Goal: Task Accomplishment & Management: Use online tool/utility

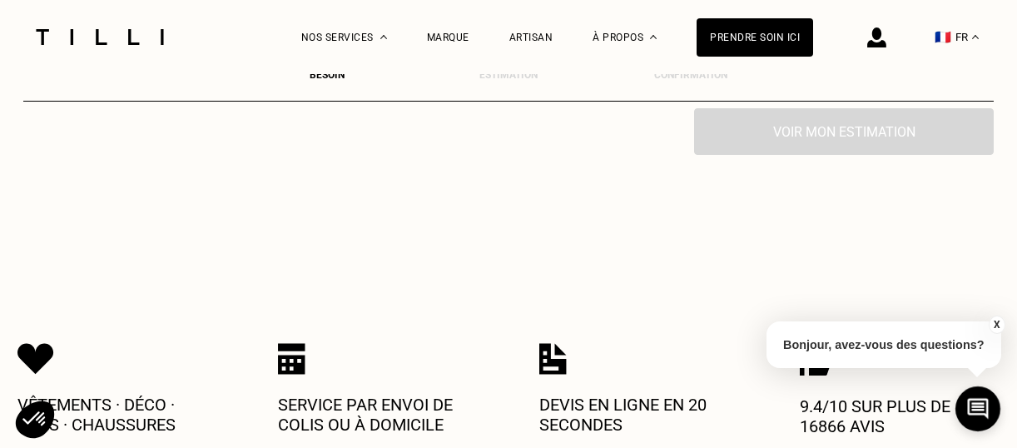
scroll to position [1460, 0]
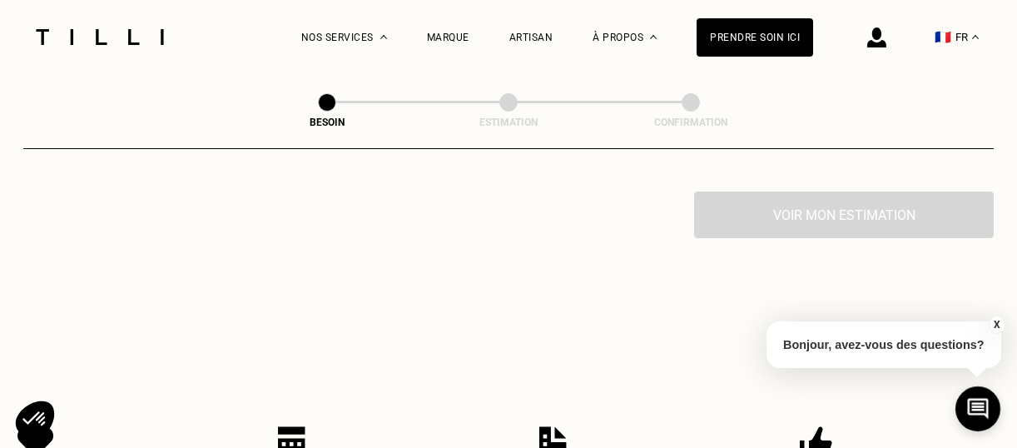
click at [543, 29] on div "Artisan" at bounding box center [532, 37] width 44 height 74
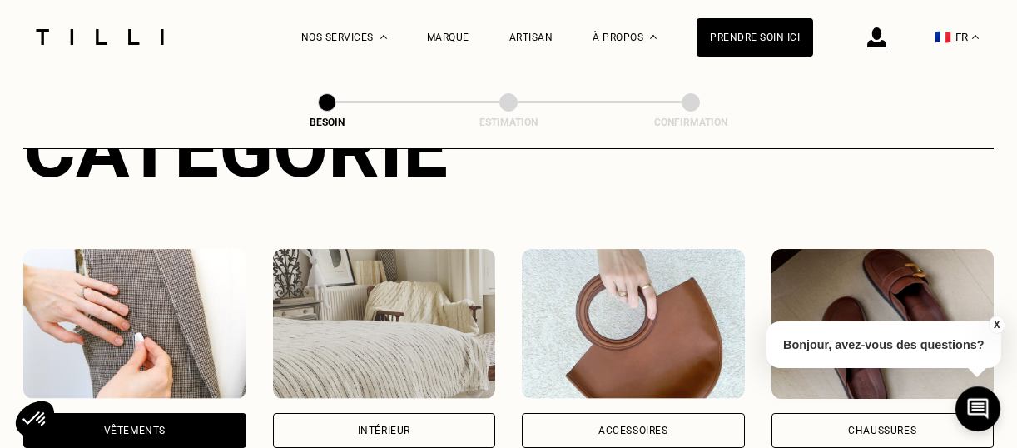
scroll to position [295, 0]
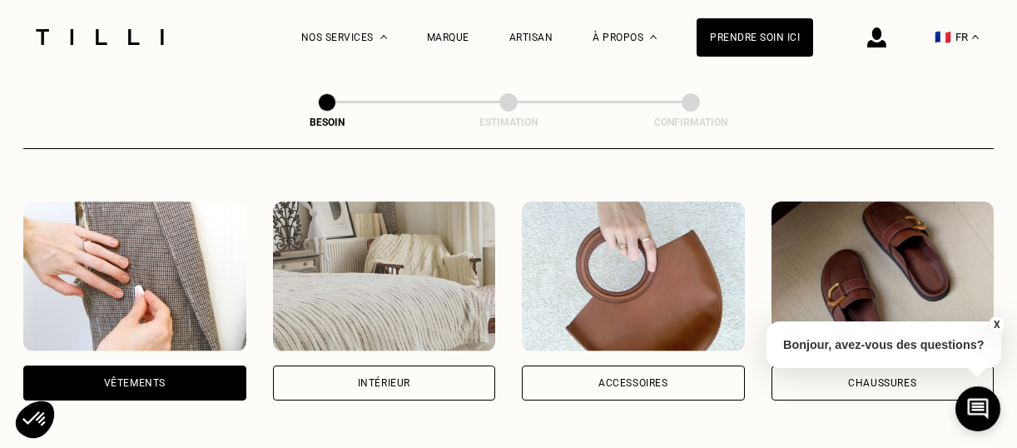
click at [650, 378] on div "Accessoires" at bounding box center [634, 383] width 70 height 10
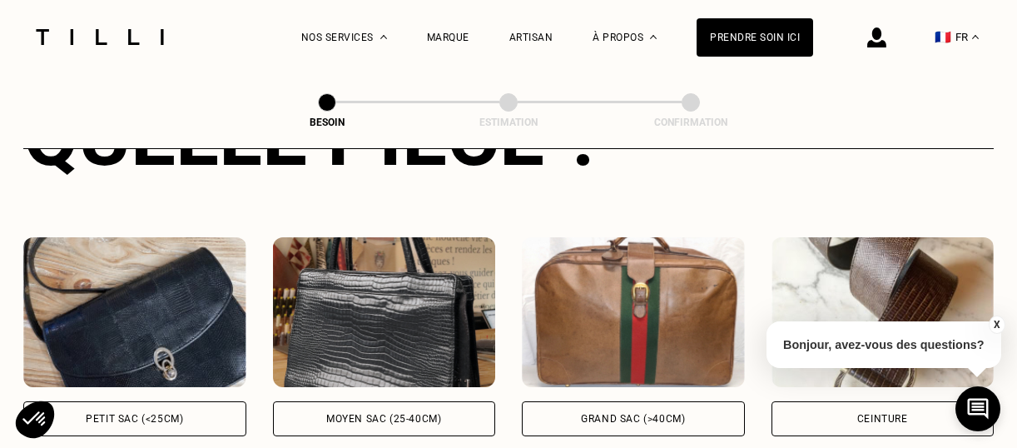
scroll to position [794, 0]
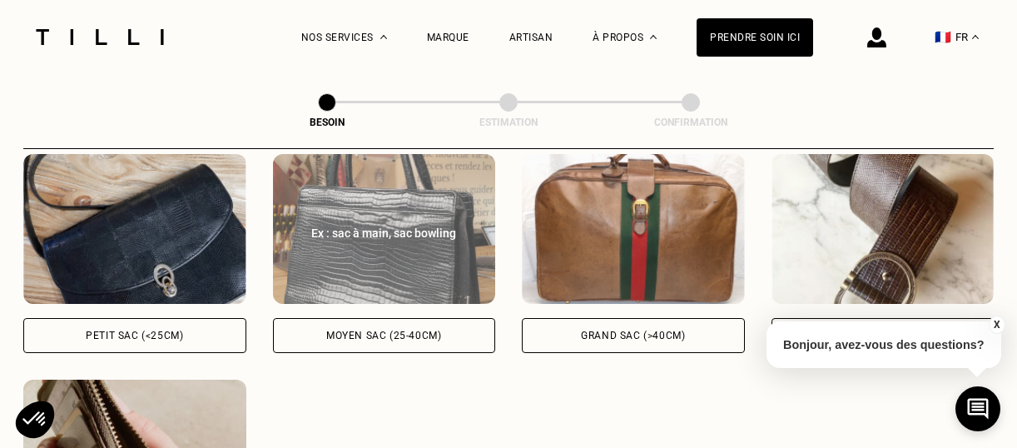
click at [371, 236] on img at bounding box center [384, 229] width 223 height 150
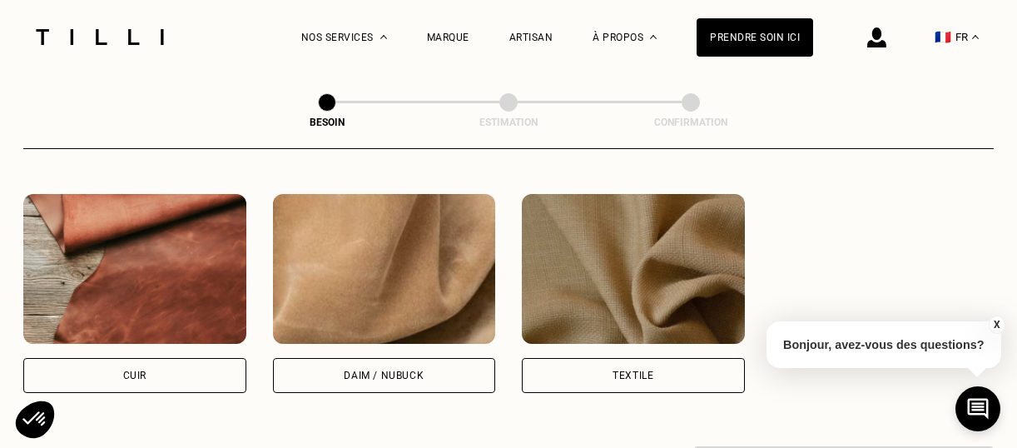
scroll to position [1474, 0]
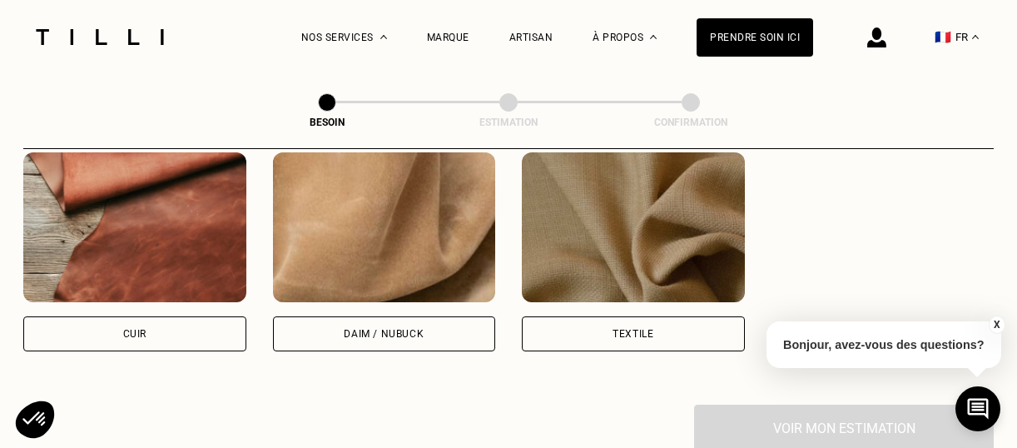
click at [147, 316] on div "Cuir" at bounding box center [134, 333] width 223 height 35
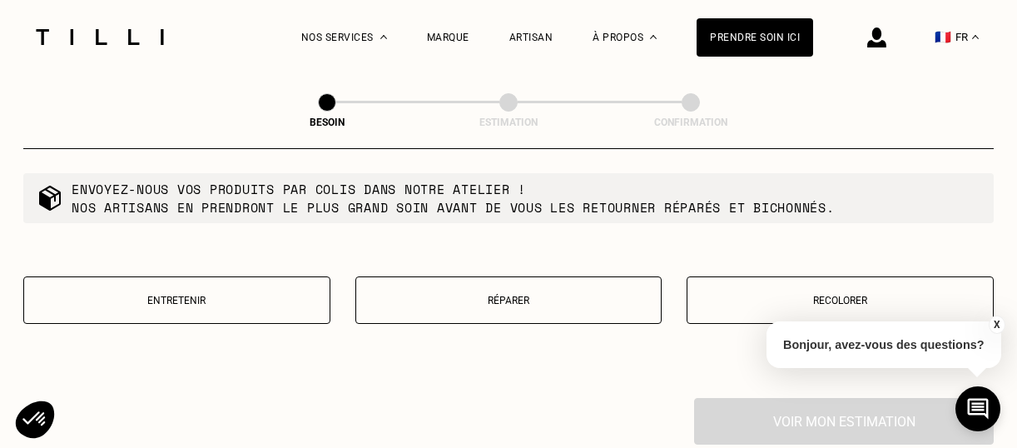
scroll to position [1927, 0]
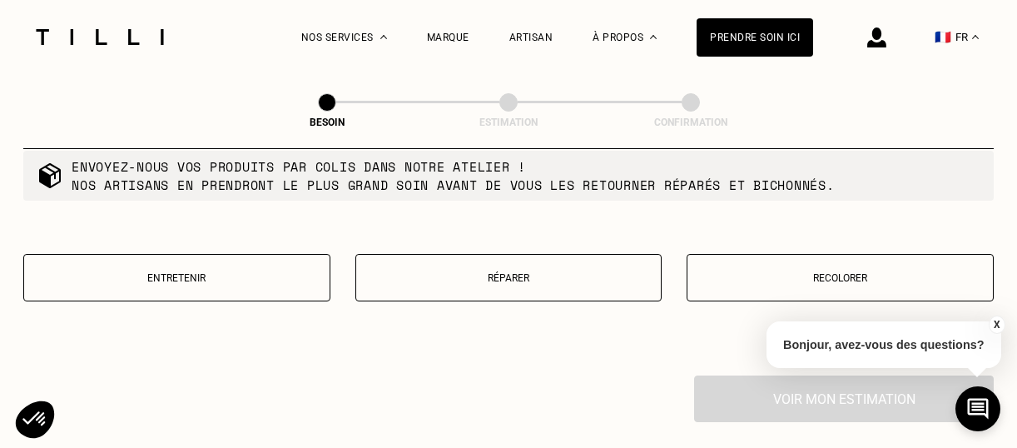
click at [525, 272] on p "Réparer" at bounding box center [509, 278] width 289 height 12
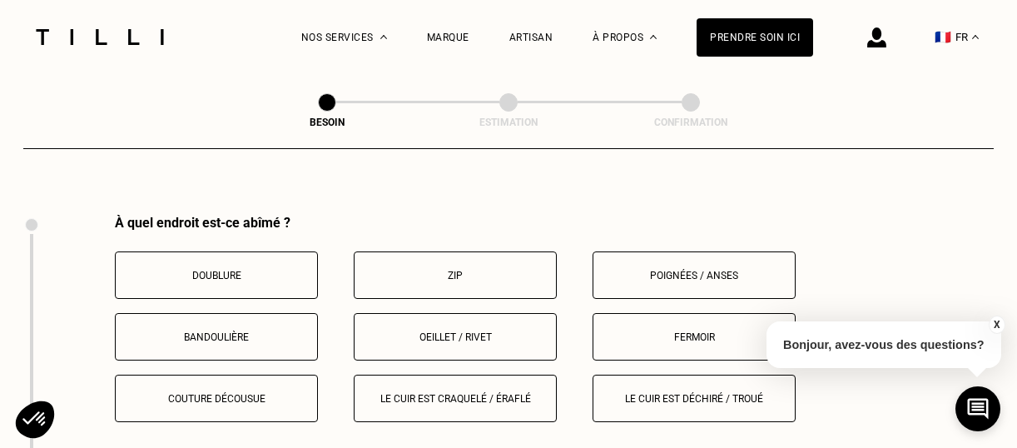
scroll to position [2105, 0]
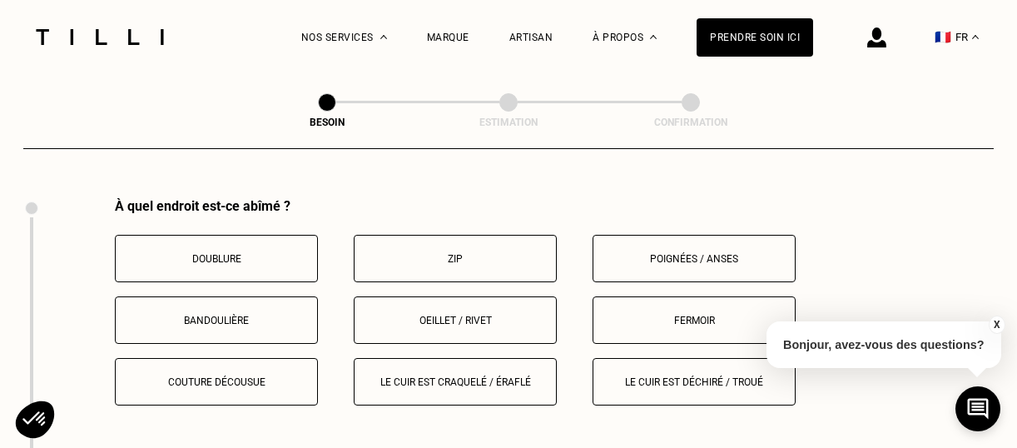
click at [688, 253] on p "Poignées / anses" at bounding box center [694, 259] width 185 height 12
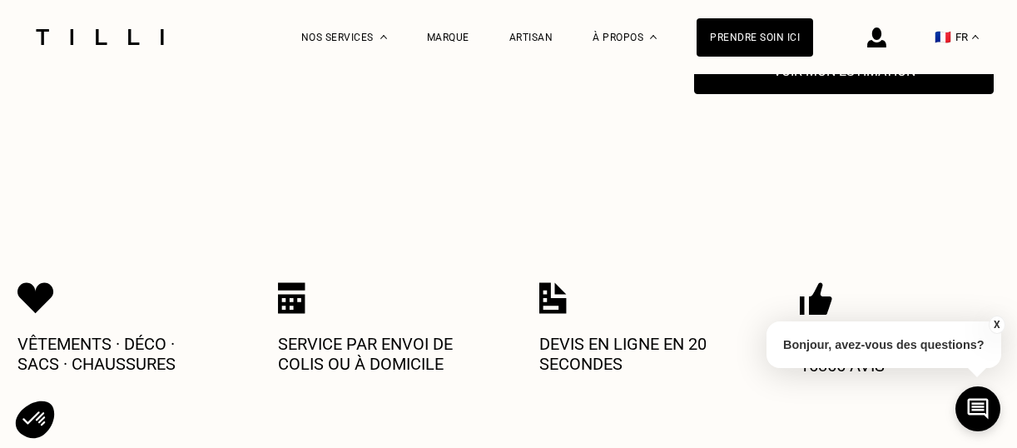
scroll to position [2449, 0]
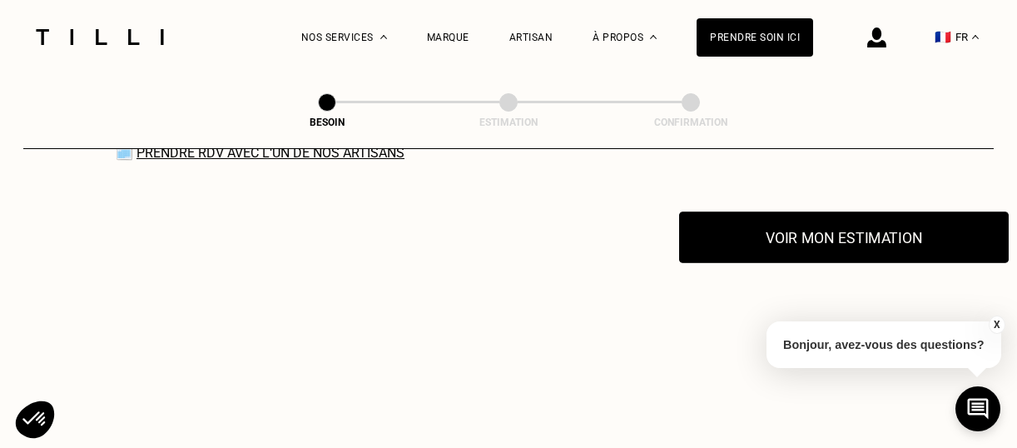
click at [803, 226] on button "Voir mon estimation" at bounding box center [844, 237] width 330 height 52
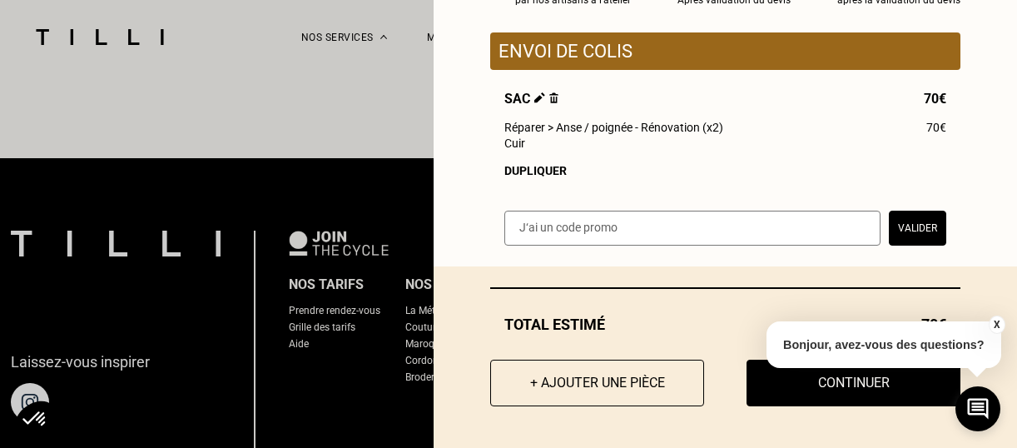
scroll to position [2949, 0]
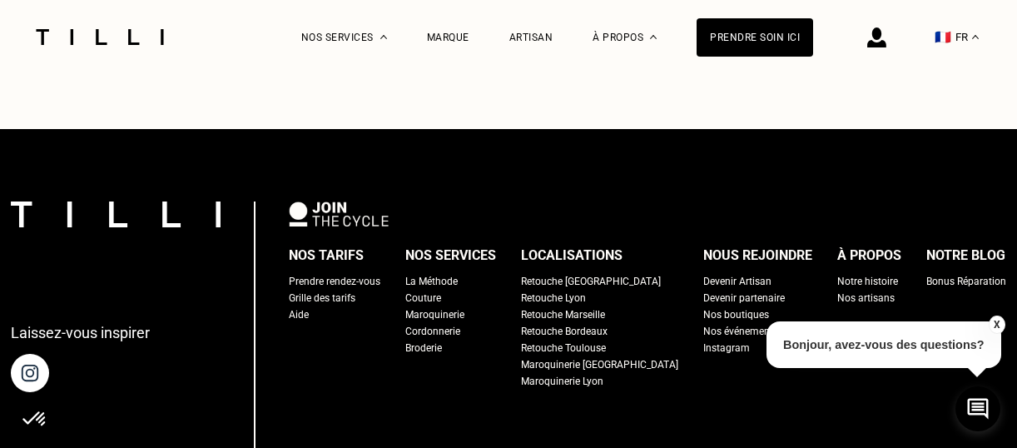
click at [564, 273] on div "Retouche [GEOGRAPHIC_DATA]" at bounding box center [591, 281] width 140 height 17
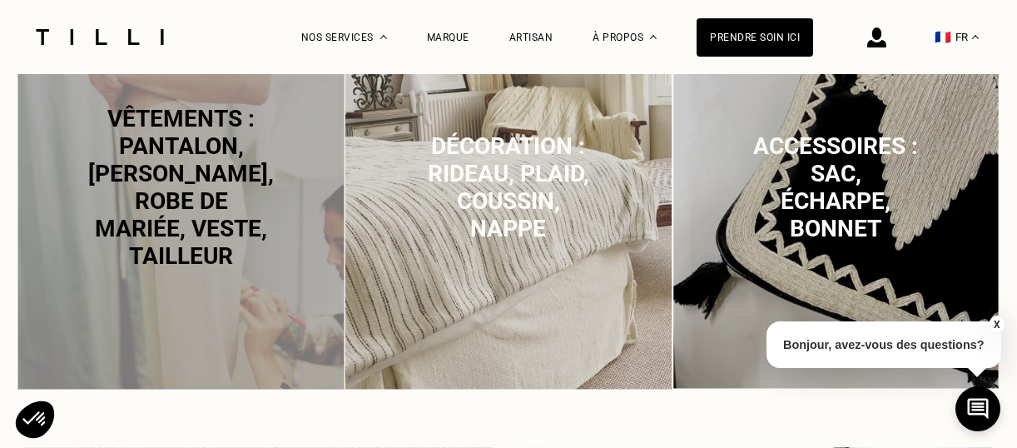
scroll to position [1249, 0]
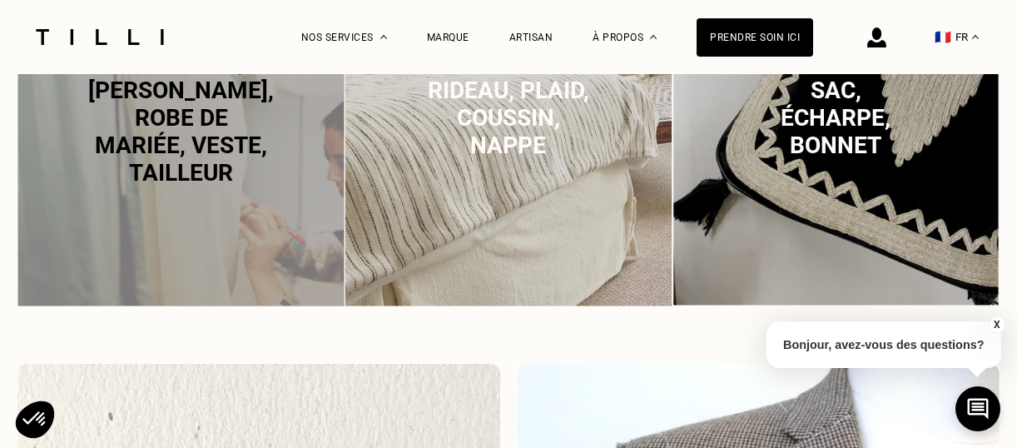
click at [888, 145] on p "Accessoires : sac, écharpe, bonnet" at bounding box center [835, 104] width 165 height 110
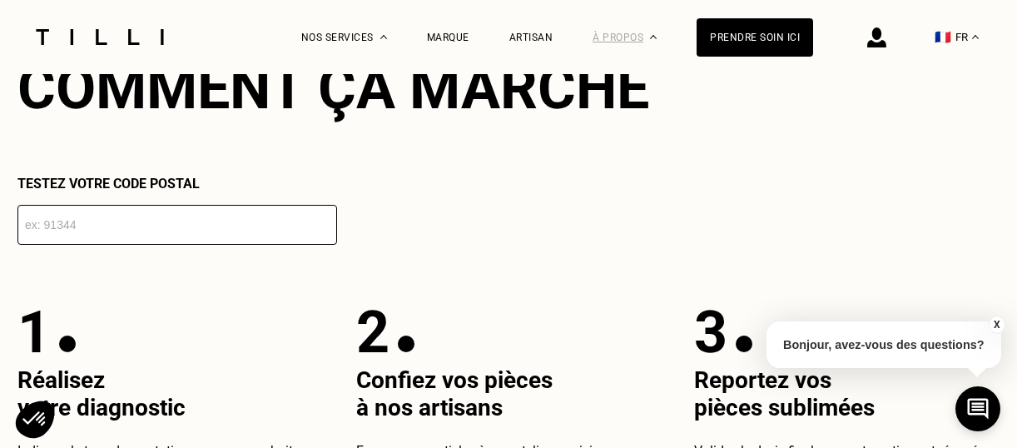
scroll to position [2971, 0]
